Goal: Check status

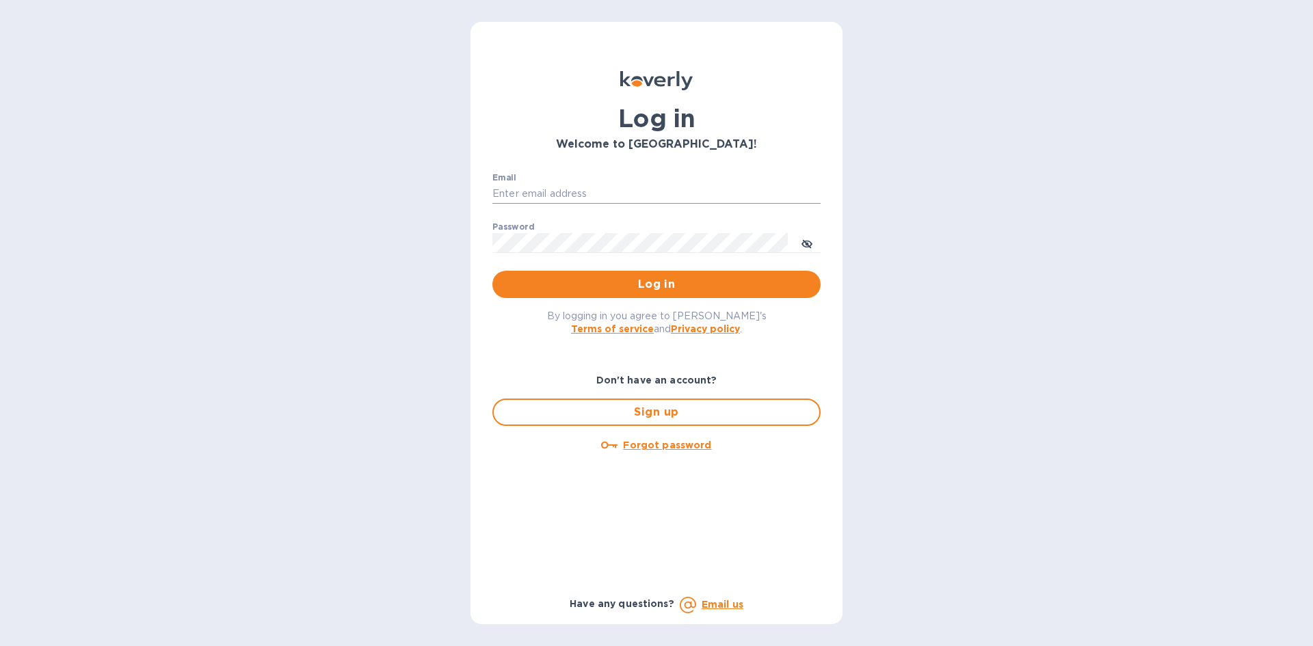
type input "LAYLA@SKYFLOORINGUSA.COM"
click at [596, 184] on input "LAYLA@SKYFLOORINGUSA.COM" at bounding box center [656, 194] width 328 height 21
click at [794, 298] on button "Log in" at bounding box center [656, 284] width 328 height 27
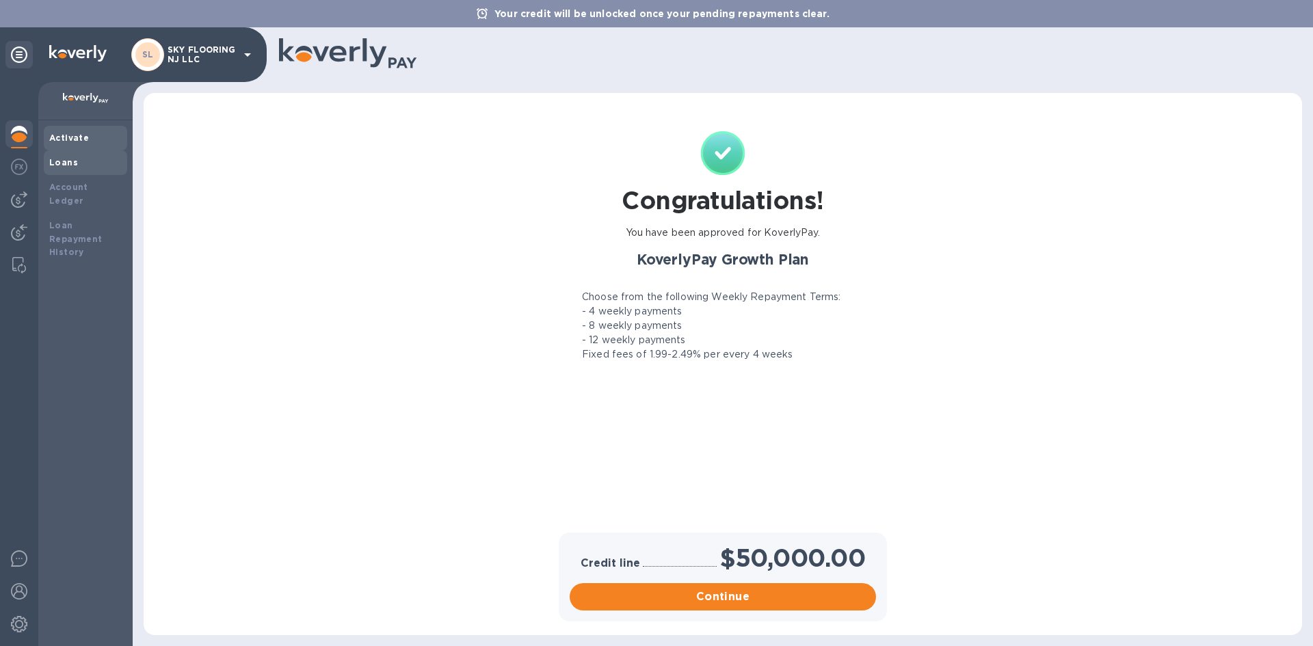
click at [72, 169] on div "Loans" at bounding box center [85, 163] width 72 height 14
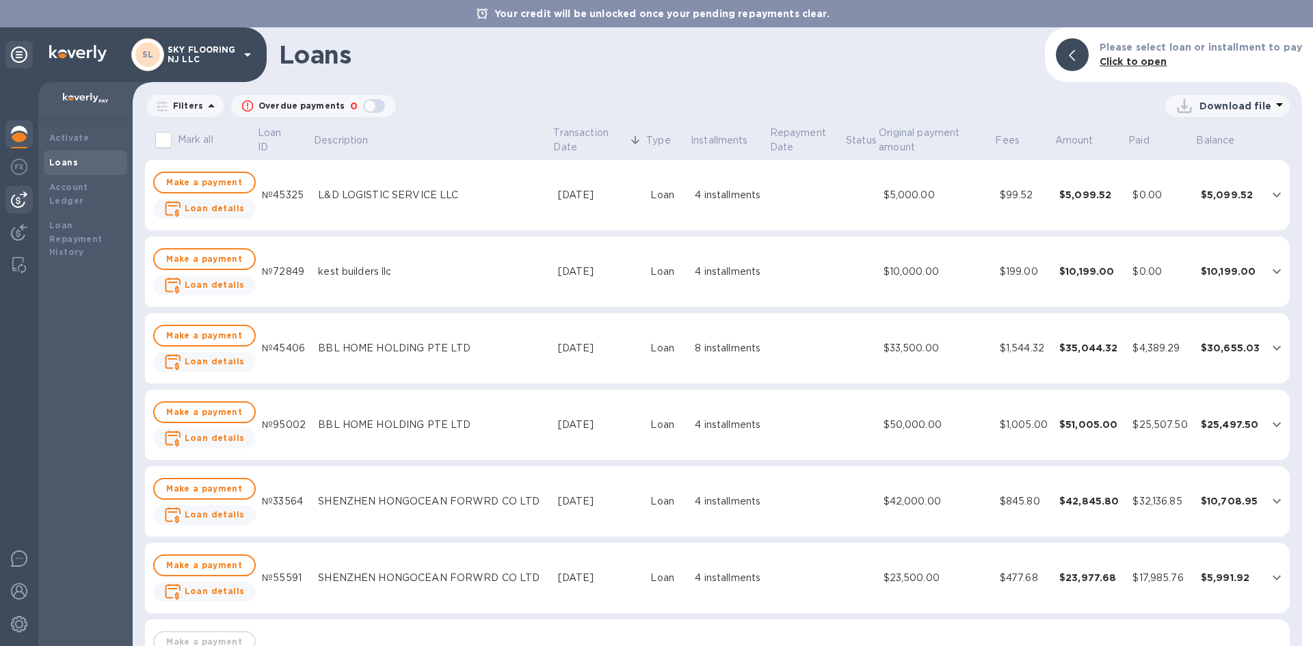
click at [27, 200] on img at bounding box center [19, 199] width 16 height 16
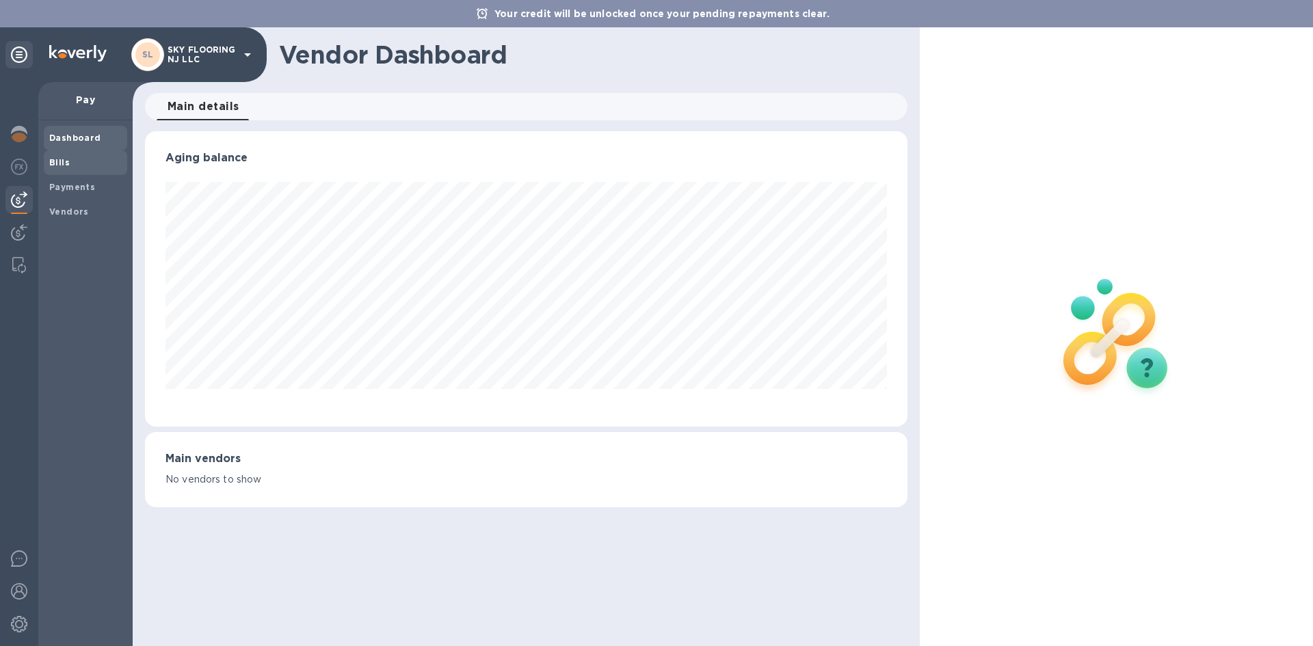
scroll to position [295, 762]
click at [81, 191] on b "Payments" at bounding box center [72, 187] width 46 height 10
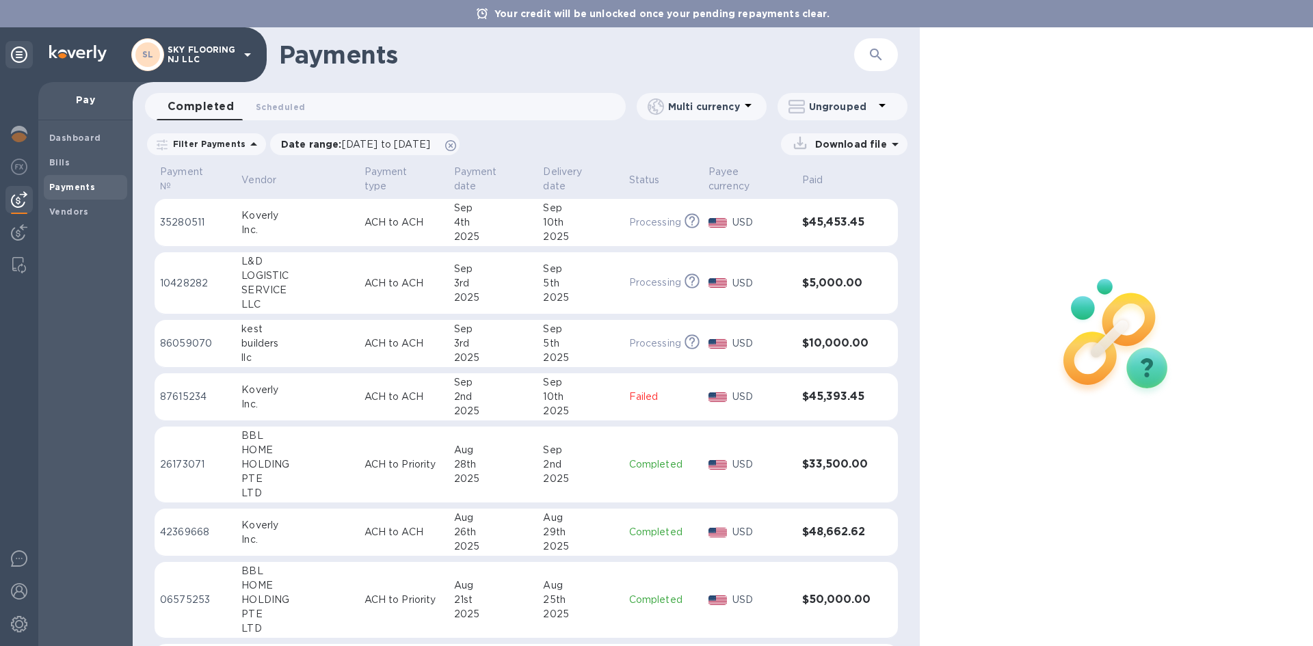
click at [686, 13] on b "Your credit will be unlocked once your pending repayments clear." at bounding box center [661, 13] width 335 height 11
